Goal: Task Accomplishment & Management: Use online tool/utility

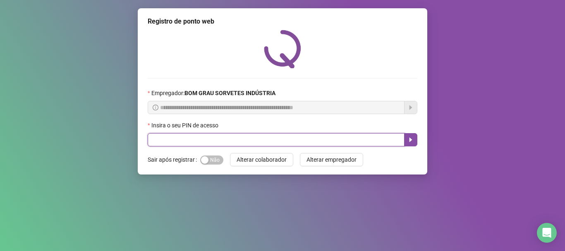
click at [223, 140] on input "text" at bounding box center [276, 139] width 257 height 13
type input "*****"
click at [414, 141] on button "button" at bounding box center [410, 139] width 13 height 13
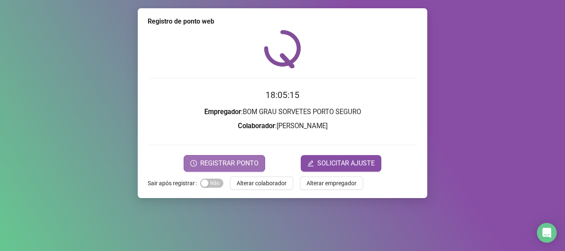
click at [209, 158] on button "REGISTRAR PONTO" at bounding box center [225, 163] width 82 height 17
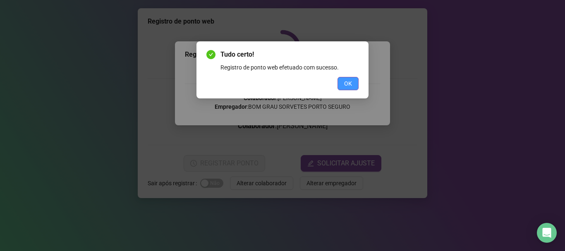
click at [351, 84] on span "OK" at bounding box center [348, 83] width 8 height 9
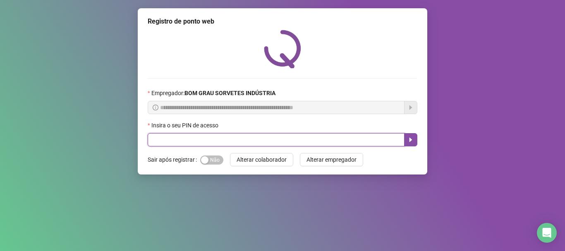
click at [196, 144] on input "text" at bounding box center [276, 139] width 257 height 13
type input "*****"
click at [411, 139] on icon "caret-right" at bounding box center [411, 140] width 3 height 5
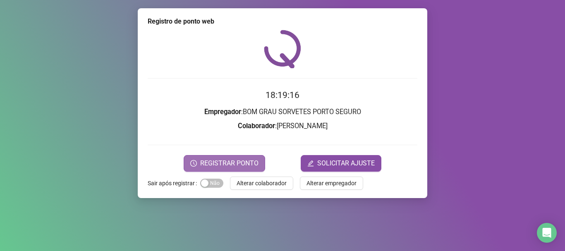
click at [230, 163] on span "REGISTRAR PONTO" at bounding box center [229, 163] width 58 height 10
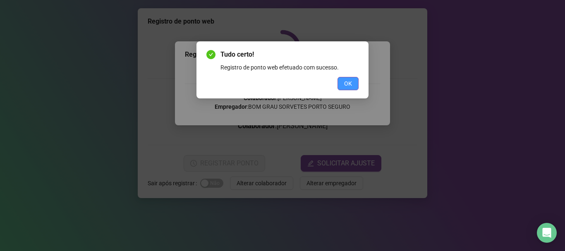
click at [355, 83] on button "OK" at bounding box center [348, 83] width 21 height 13
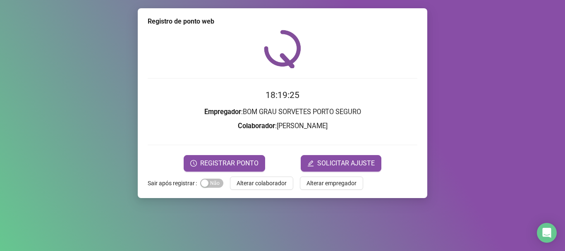
drag, startPoint x: 113, startPoint y: 146, endPoint x: 120, endPoint y: 147, distance: 8.0
click at [120, 147] on div "Registro de ponto web 18:19:25 Empregador : BOM GRAU SORVETES PORTO SEGURO Cola…" at bounding box center [282, 125] width 565 height 251
